Goal: Transaction & Acquisition: Purchase product/service

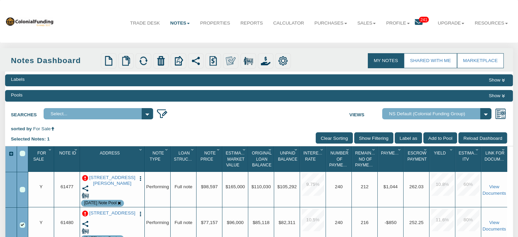
click at [420, 17] on span "241" at bounding box center [424, 20] width 10 height 6
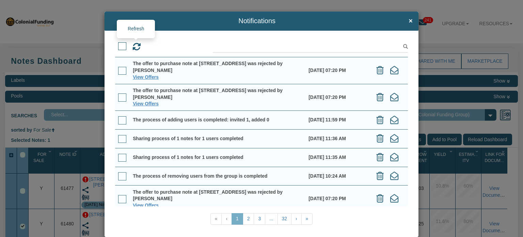
click at [135, 45] on icon at bounding box center [136, 47] width 9 height 9
click at [409, 21] on span "×" at bounding box center [411, 20] width 4 height 7
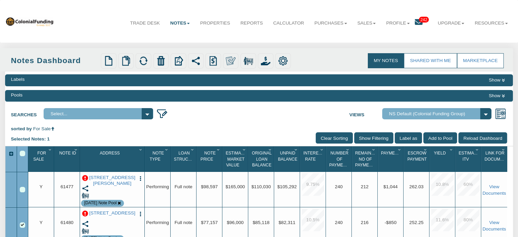
click at [419, 17] on span "242" at bounding box center [424, 20] width 10 height 6
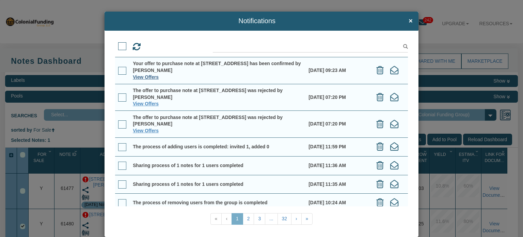
click at [142, 77] on link "View Offers" at bounding box center [146, 76] width 26 height 5
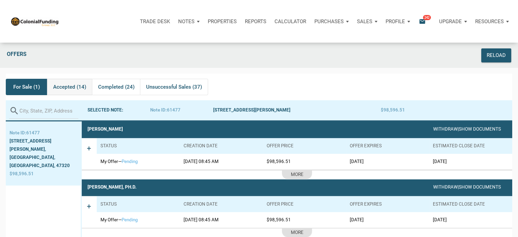
click at [68, 87] on span "Accepted (14)" at bounding box center [69, 87] width 33 height 8
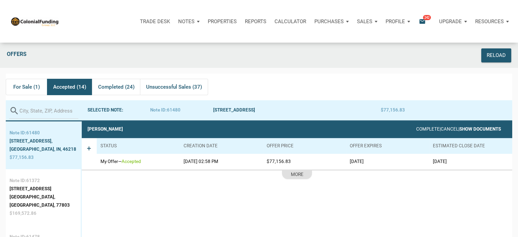
click at [478, 129] on link "Show Documents" at bounding box center [480, 128] width 42 height 5
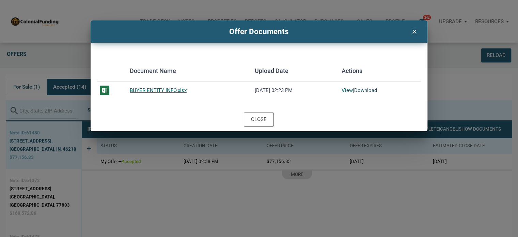
click at [361, 90] on link "Download" at bounding box center [365, 90] width 23 height 6
click at [263, 121] on div "Close" at bounding box center [259, 119] width 16 height 8
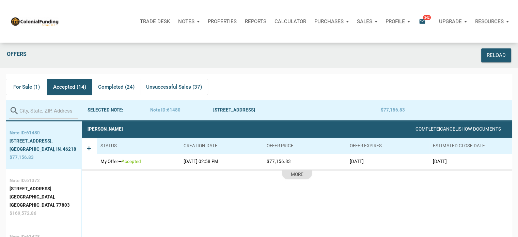
click at [399, 21] on p "Profile" at bounding box center [394, 21] width 19 height 6
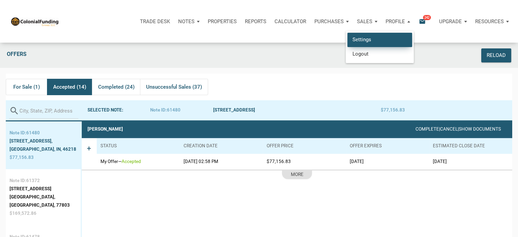
click at [357, 39] on link "Settings" at bounding box center [379, 40] width 65 height 14
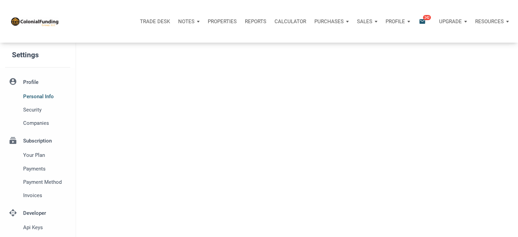
type input "SOUTHLAKE"
select select
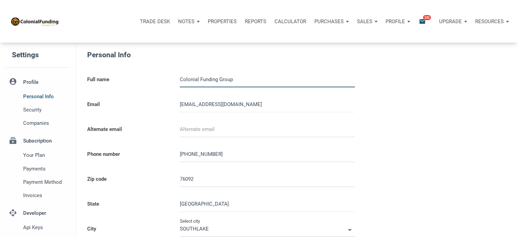
type input "0000000"
select select
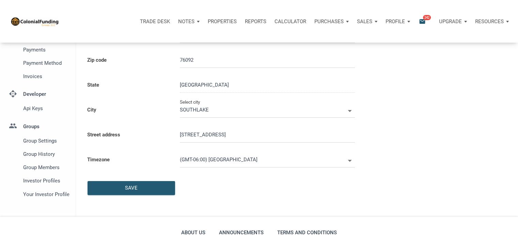
scroll to position [193, 0]
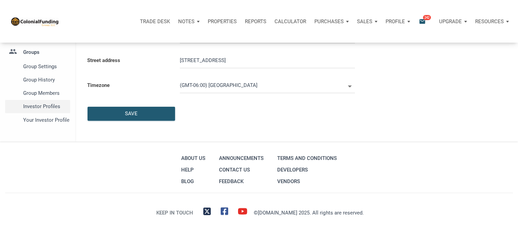
click at [35, 108] on span "Investor Profiles" at bounding box center [45, 106] width 44 height 8
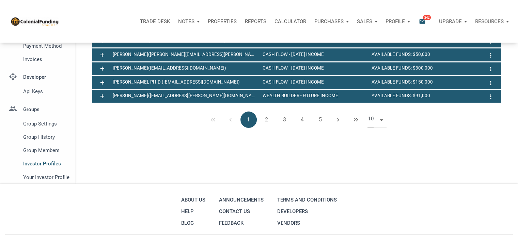
scroll to position [178, 0]
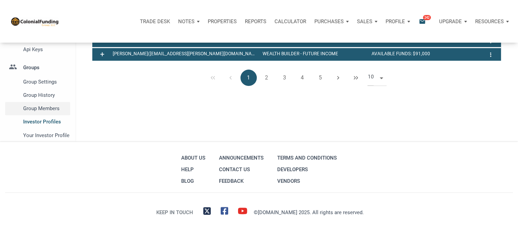
click at [37, 105] on span "Group Members" at bounding box center [45, 108] width 44 height 8
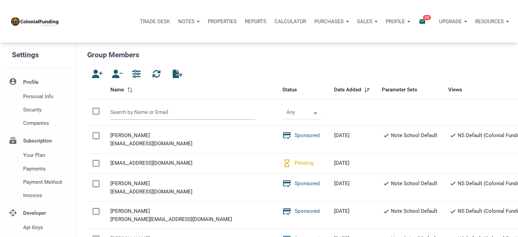
click at [151, 113] on input "text" at bounding box center [182, 112] width 145 height 15
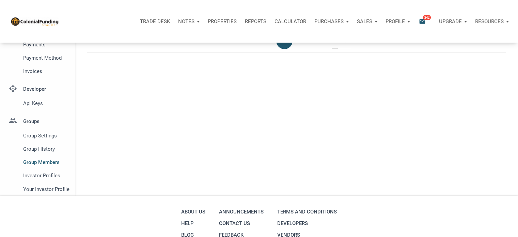
scroll to position [125, 0]
type input "andrew"
click at [51, 175] on span "Investor Profiles" at bounding box center [45, 175] width 44 height 8
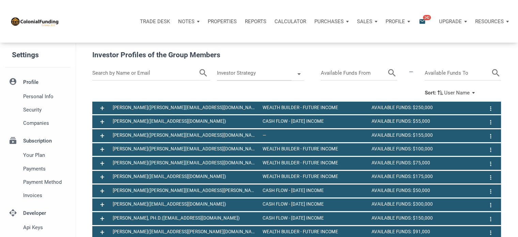
click at [150, 74] on input "text" at bounding box center [145, 73] width 106 height 15
type input "andrew"
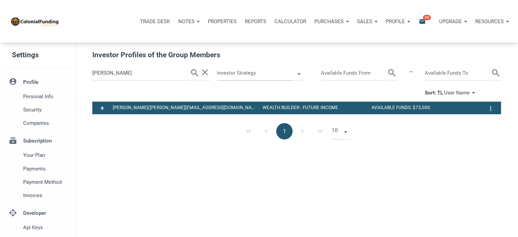
click at [185, 22] on p "Notes" at bounding box center [186, 21] width 16 height 6
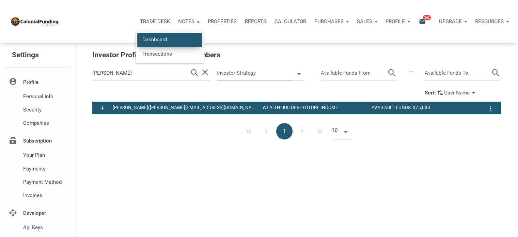
click at [146, 38] on link "Dashboard" at bounding box center [169, 40] width 65 height 14
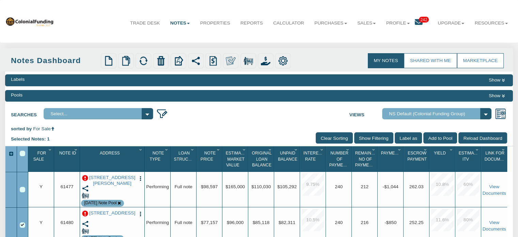
click at [140, 179] on img "button" at bounding box center [141, 178] width 6 height 6
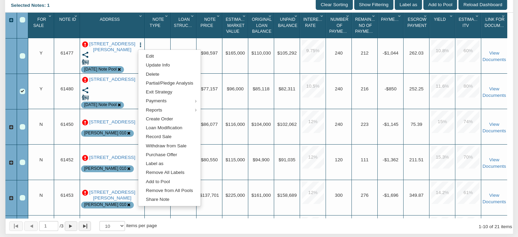
scroll to position [134, 0]
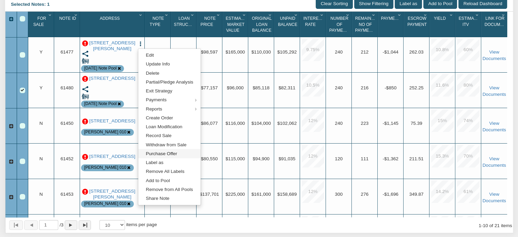
click at [166, 153] on link "Purchase Offer" at bounding box center [169, 153] width 62 height 9
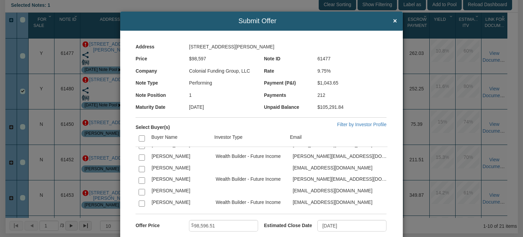
scroll to position [87, 0]
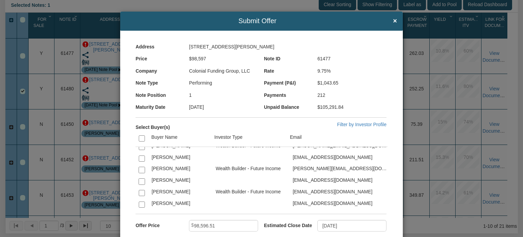
click at [137, 167] on td at bounding box center [141, 169] width 13 height 12
click at [142, 168] on input "checkbox" at bounding box center [142, 169] width 6 height 6
checkbox input "true"
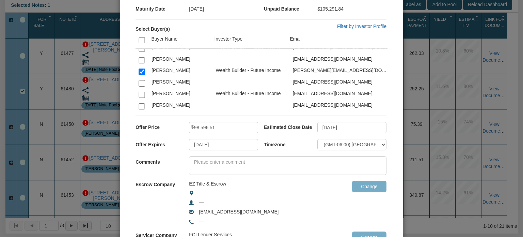
scroll to position [99, 0]
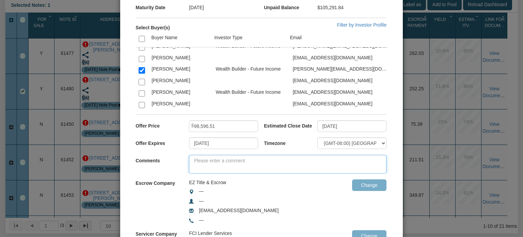
click at [255, 159] on textarea at bounding box center [287, 164] width 197 height 19
click at [224, 143] on input "[DATE]" at bounding box center [223, 143] width 69 height 12
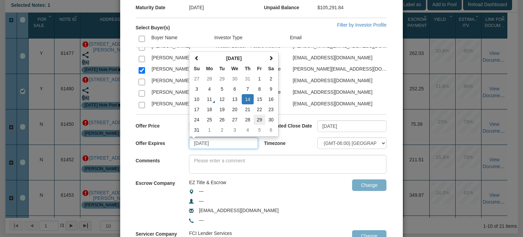
click at [259, 118] on td "29" at bounding box center [260, 119] width 12 height 10
type input "[DATE]"
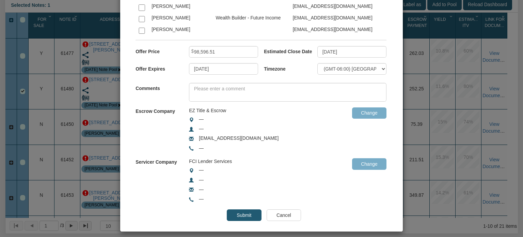
scroll to position [177, 0]
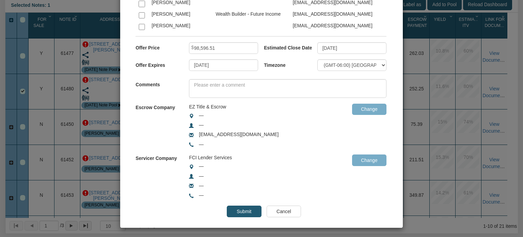
click at [239, 207] on input "Submit" at bounding box center [244, 211] width 34 height 12
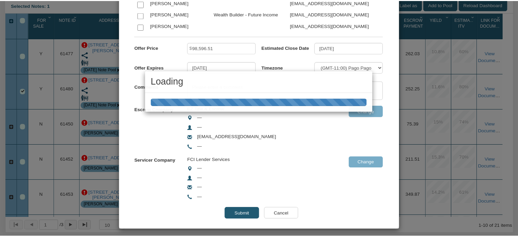
scroll to position [134, 0]
